Goal: Download file/media

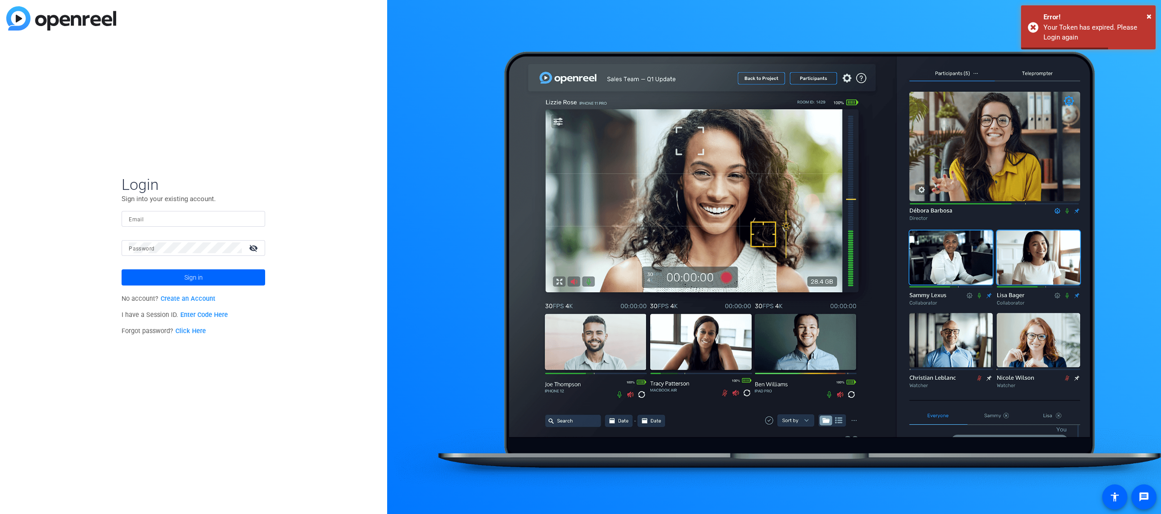
click at [240, 216] on input "Email" at bounding box center [193, 218] width 129 height 11
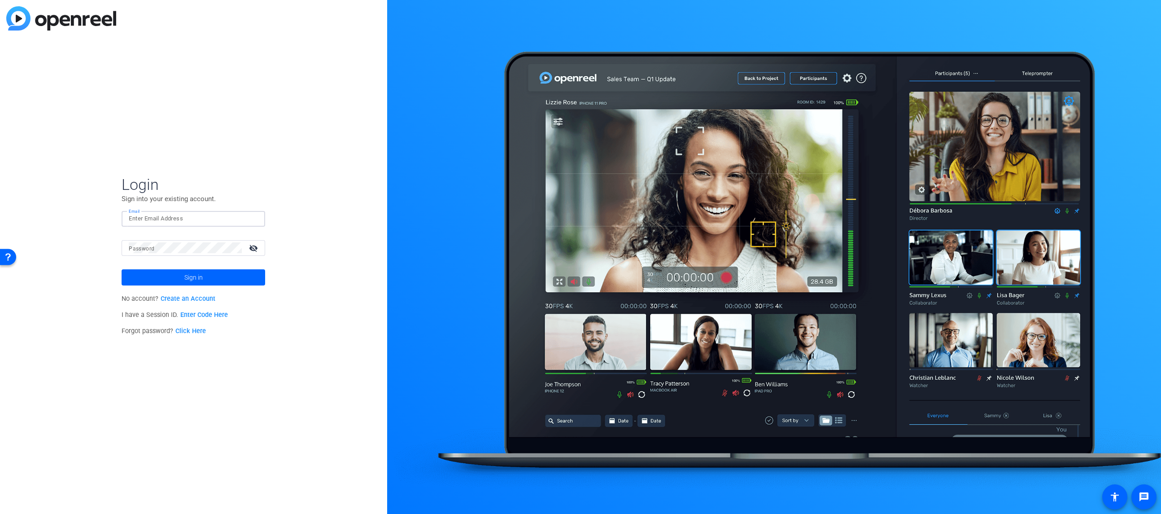
click at [249, 213] on input "Email" at bounding box center [193, 218] width 129 height 11
click at [228, 219] on input "Email" at bounding box center [193, 218] width 129 height 11
type input "[EMAIL_ADDRESS][PERSON_NAME][DOMAIN_NAME]"
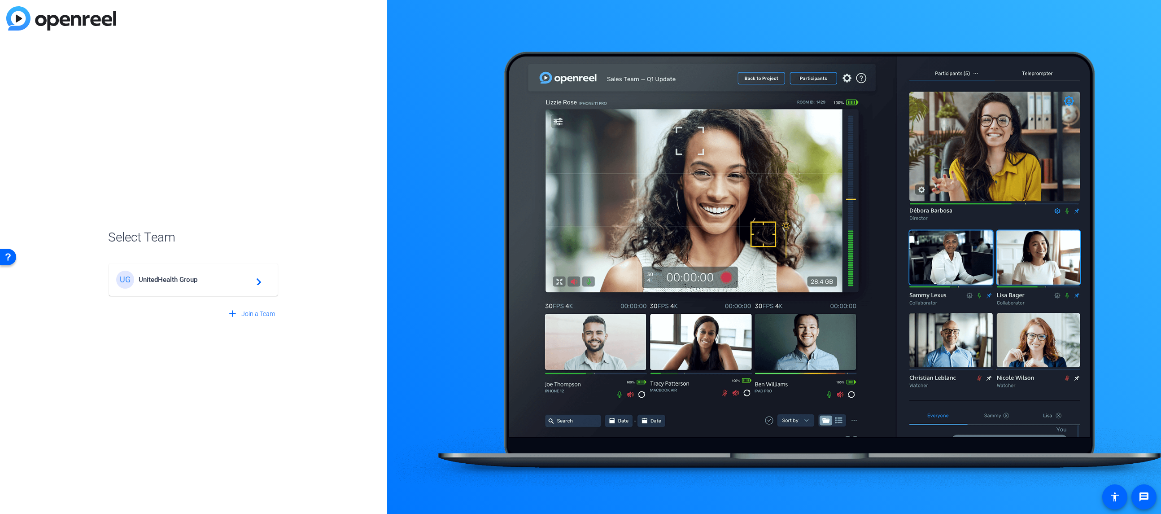
click at [221, 283] on span "UnitedHealth Group" at bounding box center [195, 279] width 112 height 8
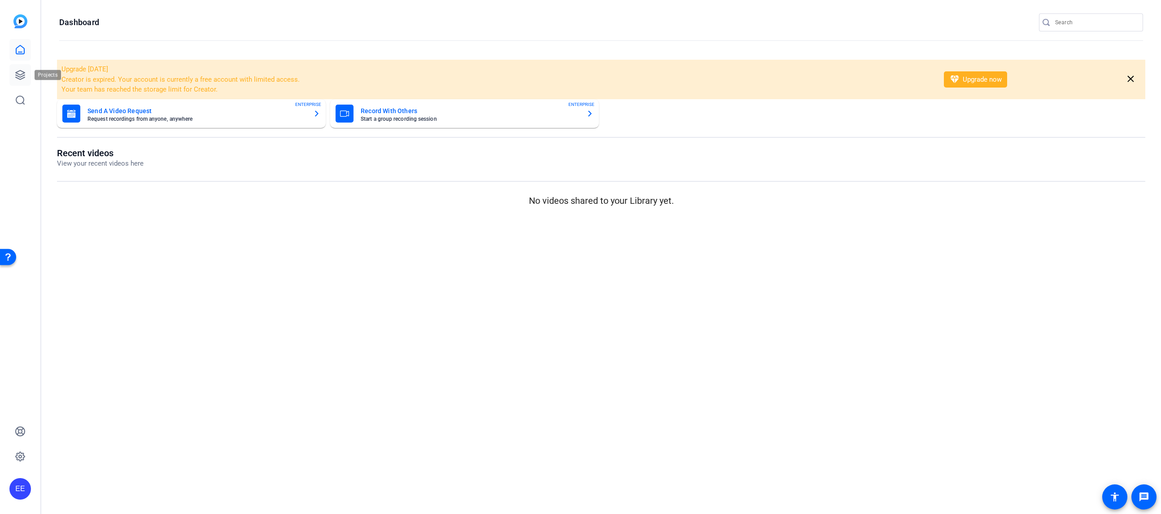
click at [19, 70] on icon at bounding box center [20, 75] width 11 height 11
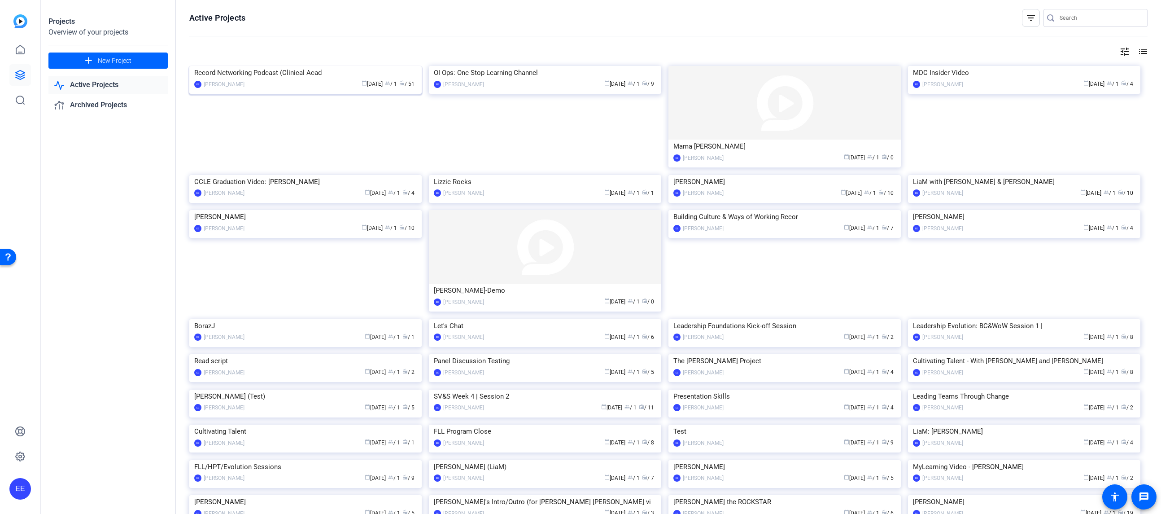
click at [299, 66] on img at bounding box center [305, 66] width 232 height 0
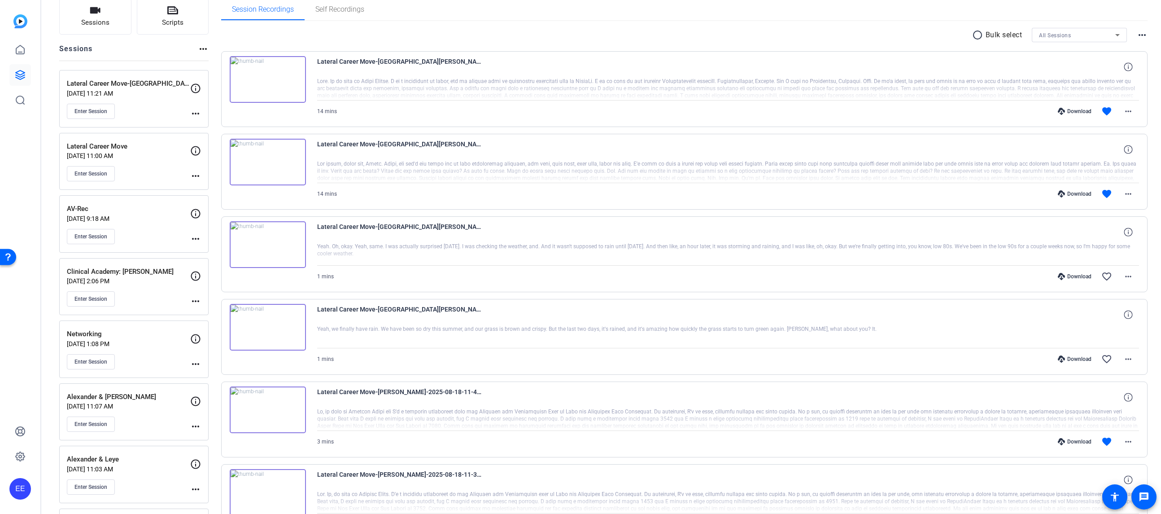
scroll to position [135, 0]
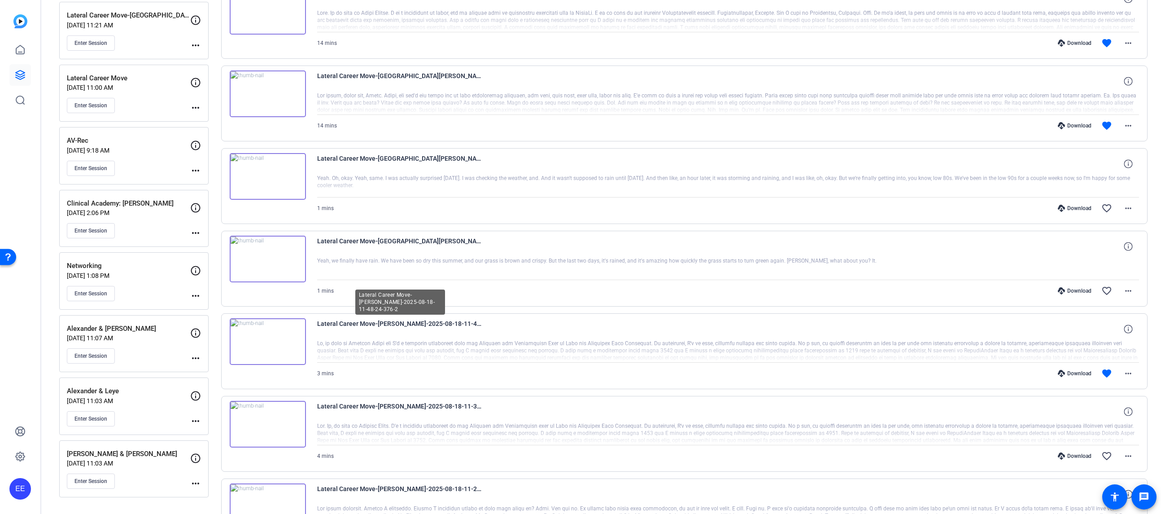
click at [360, 334] on span "Lateral Career Move-[PERSON_NAME]-2025-08-18-11-48-24-376-2" at bounding box center [400, 329] width 166 height 22
click at [359, 334] on span "Lateral Career Move-[PERSON_NAME]-2025-08-18-11-48-24-376-2" at bounding box center [400, 329] width 166 height 22
click at [1123, 375] on mat-icon "more_horiz" at bounding box center [1128, 373] width 11 height 11
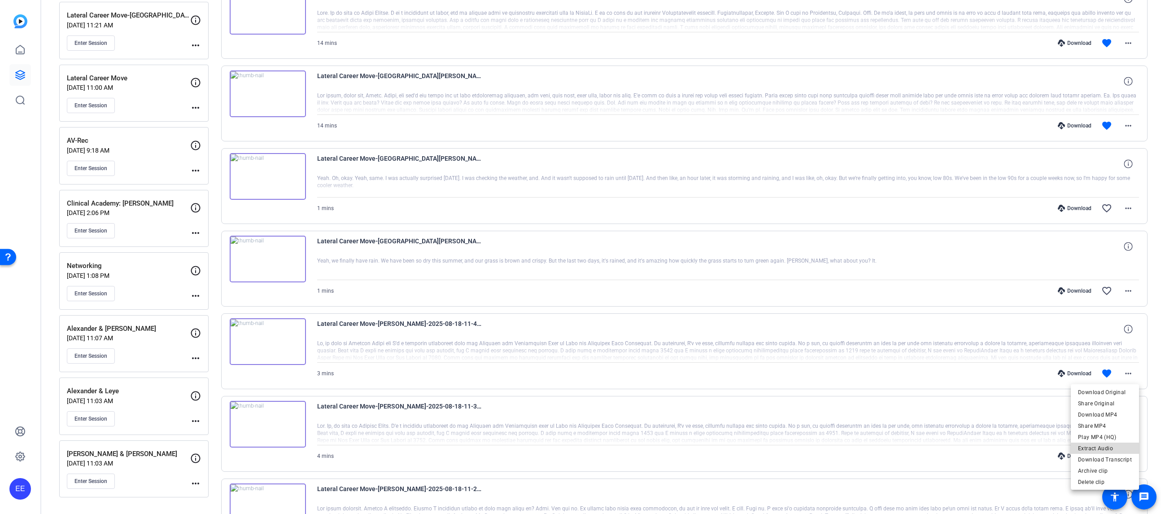
click at [1113, 448] on span "Extract Audio" at bounding box center [1105, 448] width 54 height 11
click at [1125, 374] on mat-icon "more_horiz" at bounding box center [1128, 373] width 11 height 11
click at [1119, 458] on span "Download Transcript" at bounding box center [1105, 459] width 54 height 11
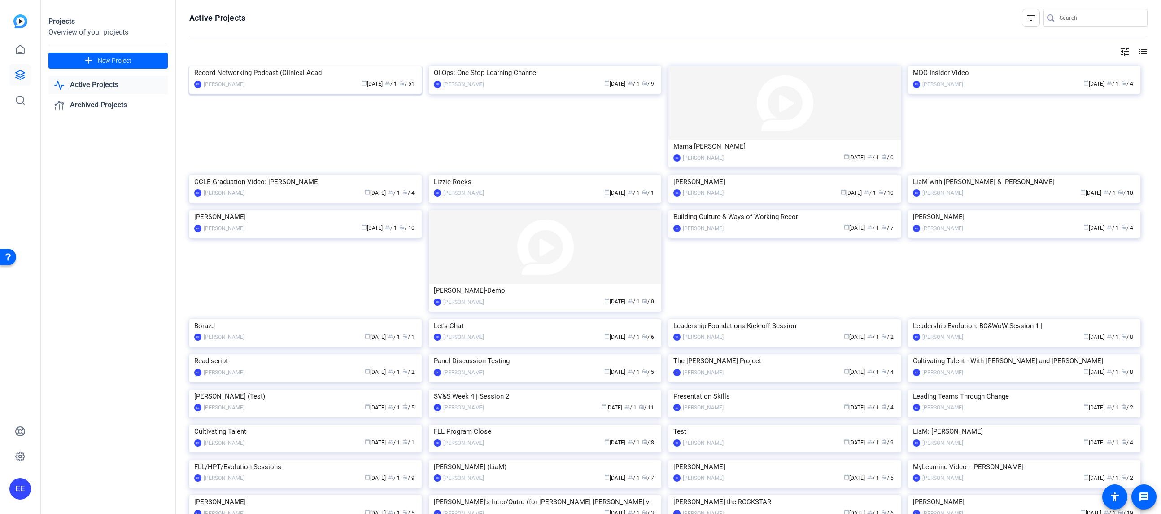
click at [321, 66] on img at bounding box center [305, 66] width 232 height 0
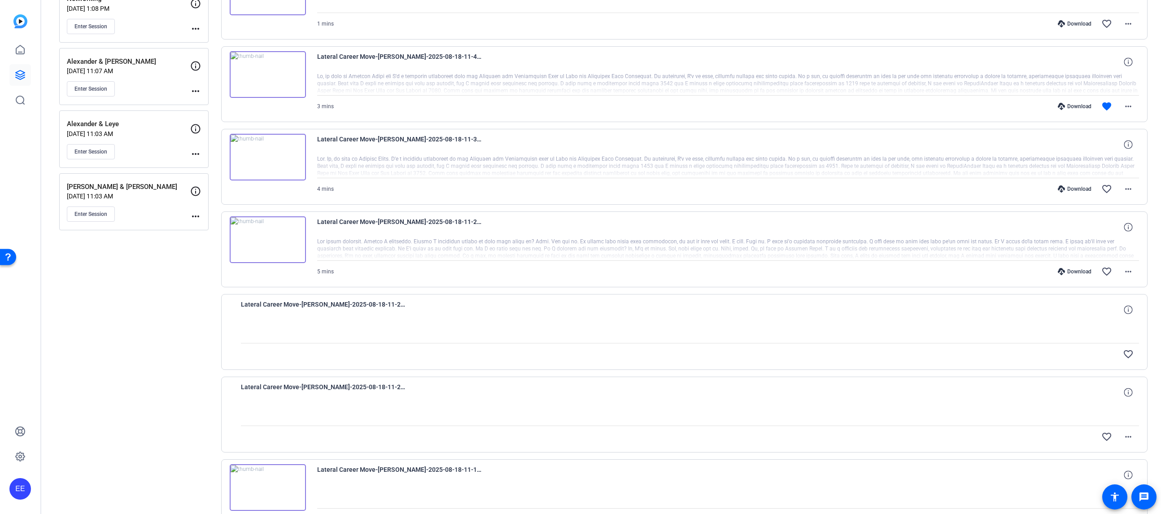
scroll to position [353, 0]
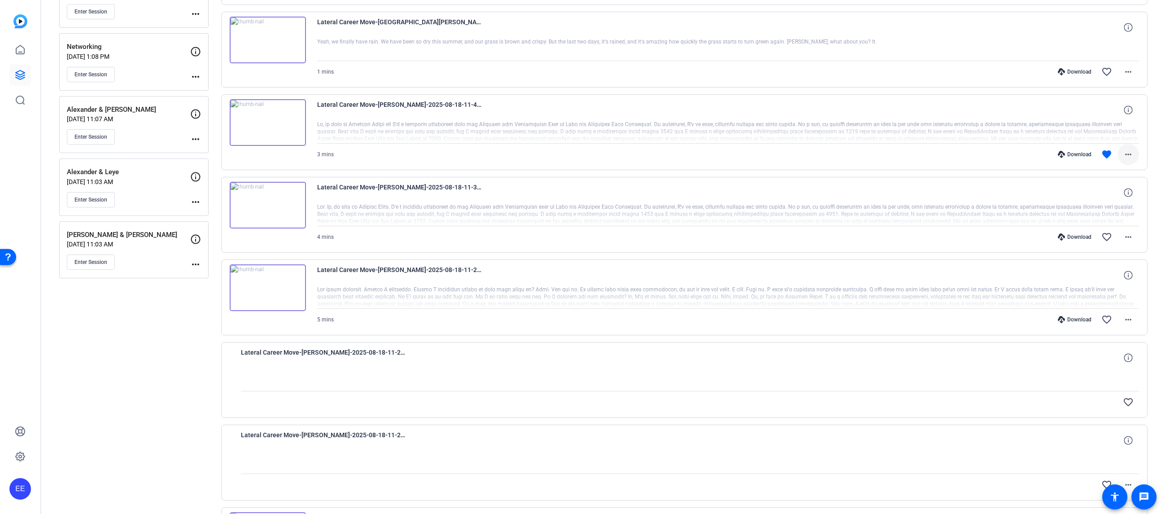
click at [1134, 152] on span at bounding box center [1128, 155] width 22 height 22
click at [1116, 232] on span "Download Audio" at bounding box center [1105, 229] width 54 height 11
click at [844, 389] on div at bounding box center [690, 379] width 898 height 22
click at [1130, 155] on mat-icon "more_horiz" at bounding box center [1128, 154] width 11 height 11
click at [1123, 238] on span "Download Transcript" at bounding box center [1105, 240] width 54 height 11
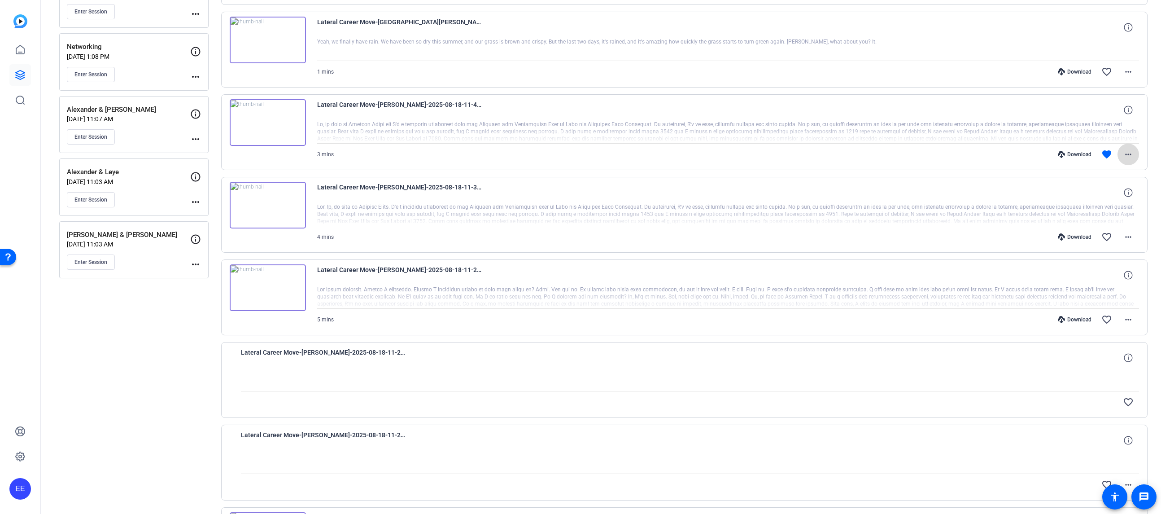
click at [1126, 155] on mat-icon "more_horiz" at bounding box center [1128, 154] width 11 height 11
click at [1124, 194] on span "Download MP4" at bounding box center [1105, 195] width 54 height 11
click at [1020, 73] on div "Lateral Career Move-[GEOGRAPHIC_DATA][PERSON_NAME]-2025-08-20-11-42-45-011-0 Ye…" at bounding box center [684, 50] width 927 height 76
